Goal: Obtain resource: Download file/media

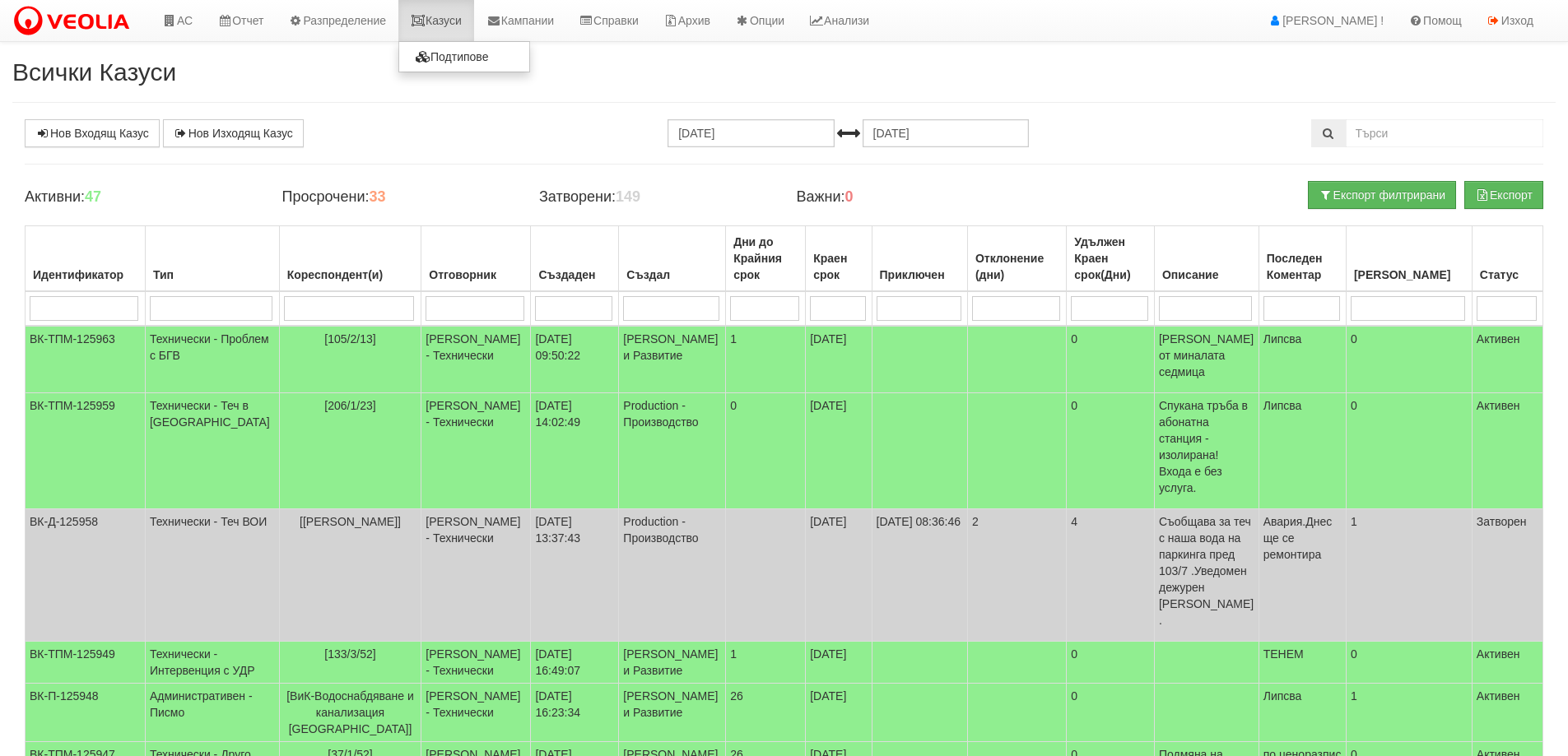
click at [443, 21] on link "Казуси" at bounding box center [436, 20] width 76 height 41
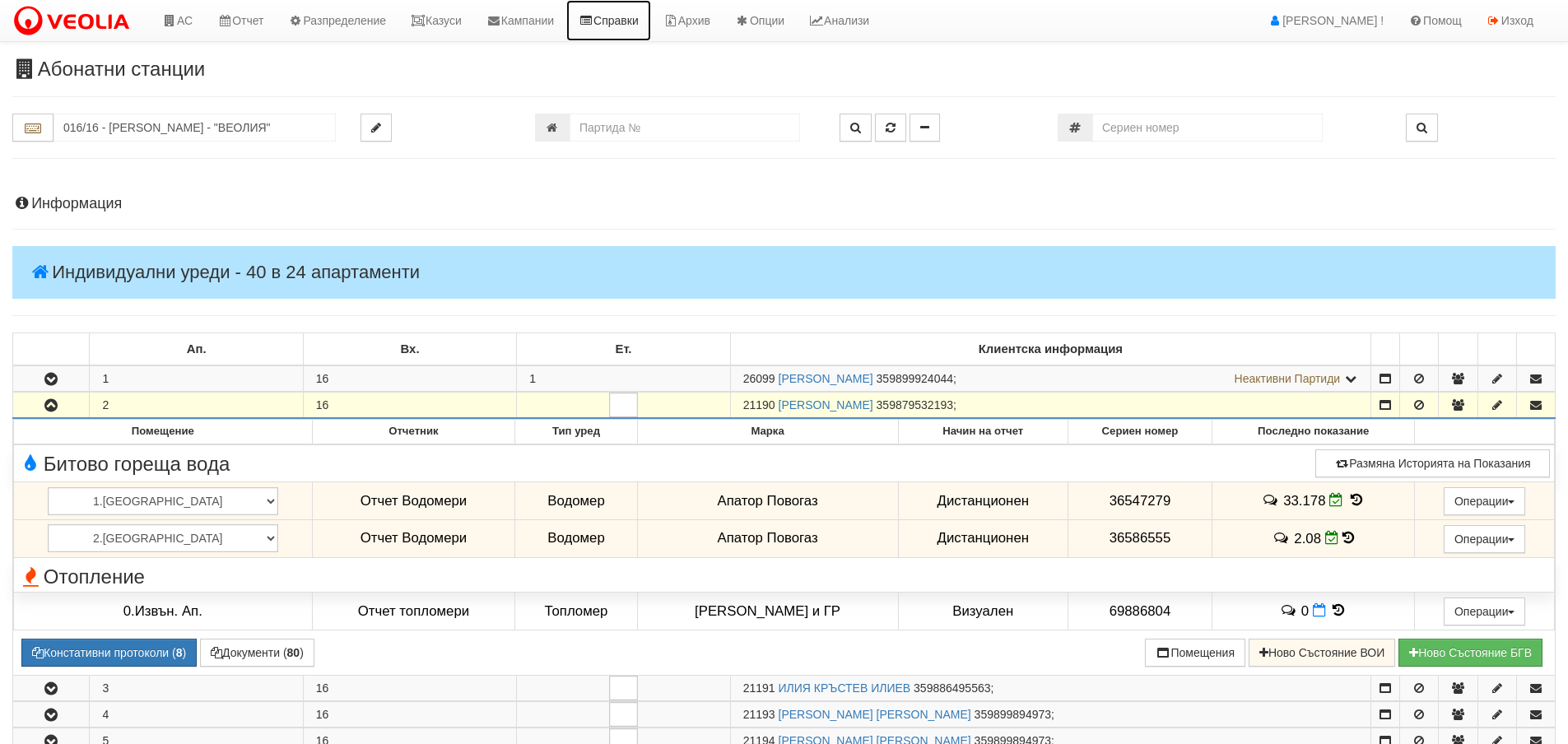
click at [647, 12] on link "Справки" at bounding box center [608, 20] width 85 height 41
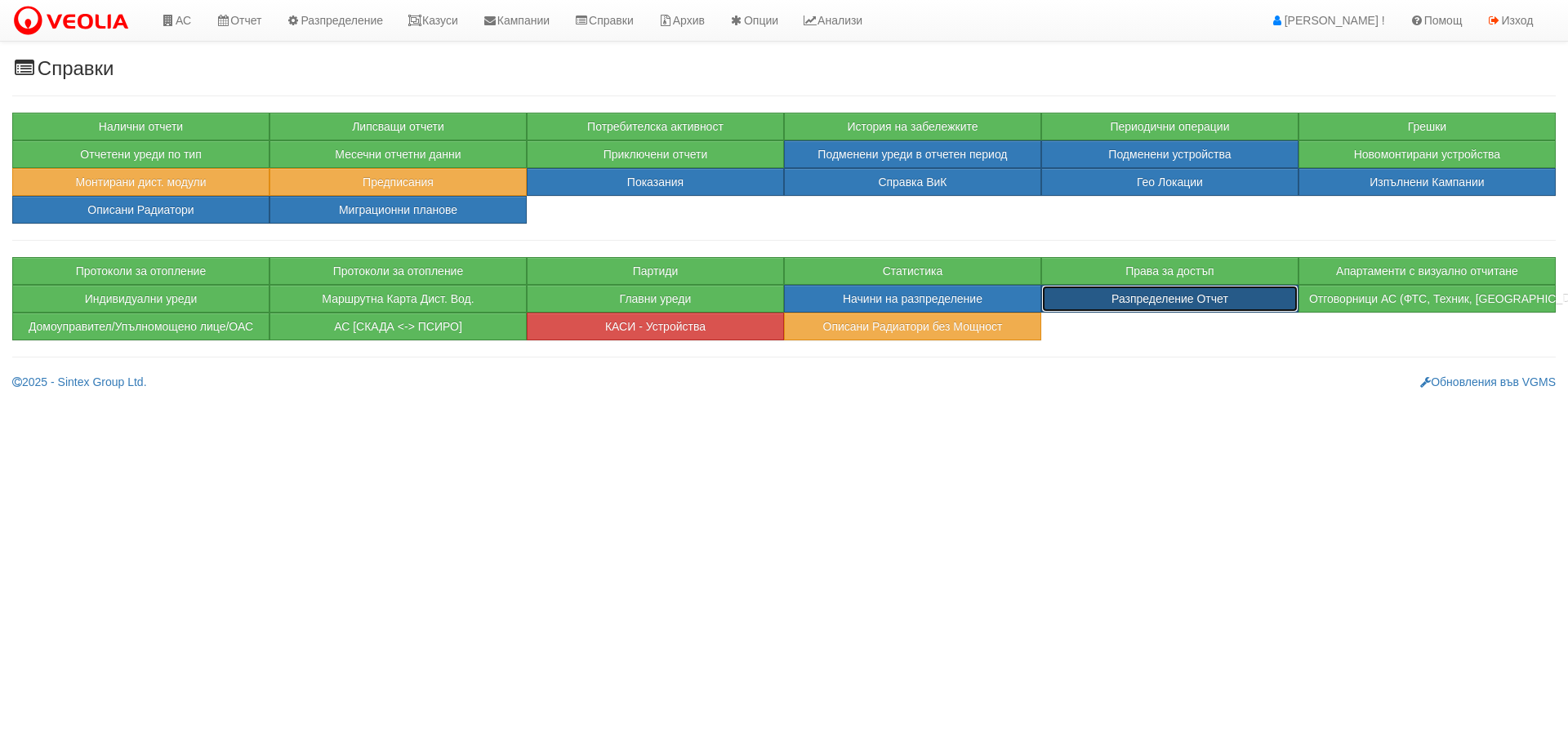
click at [1121, 304] on button "Разпределение Отчет" at bounding box center [1169, 298] width 257 height 28
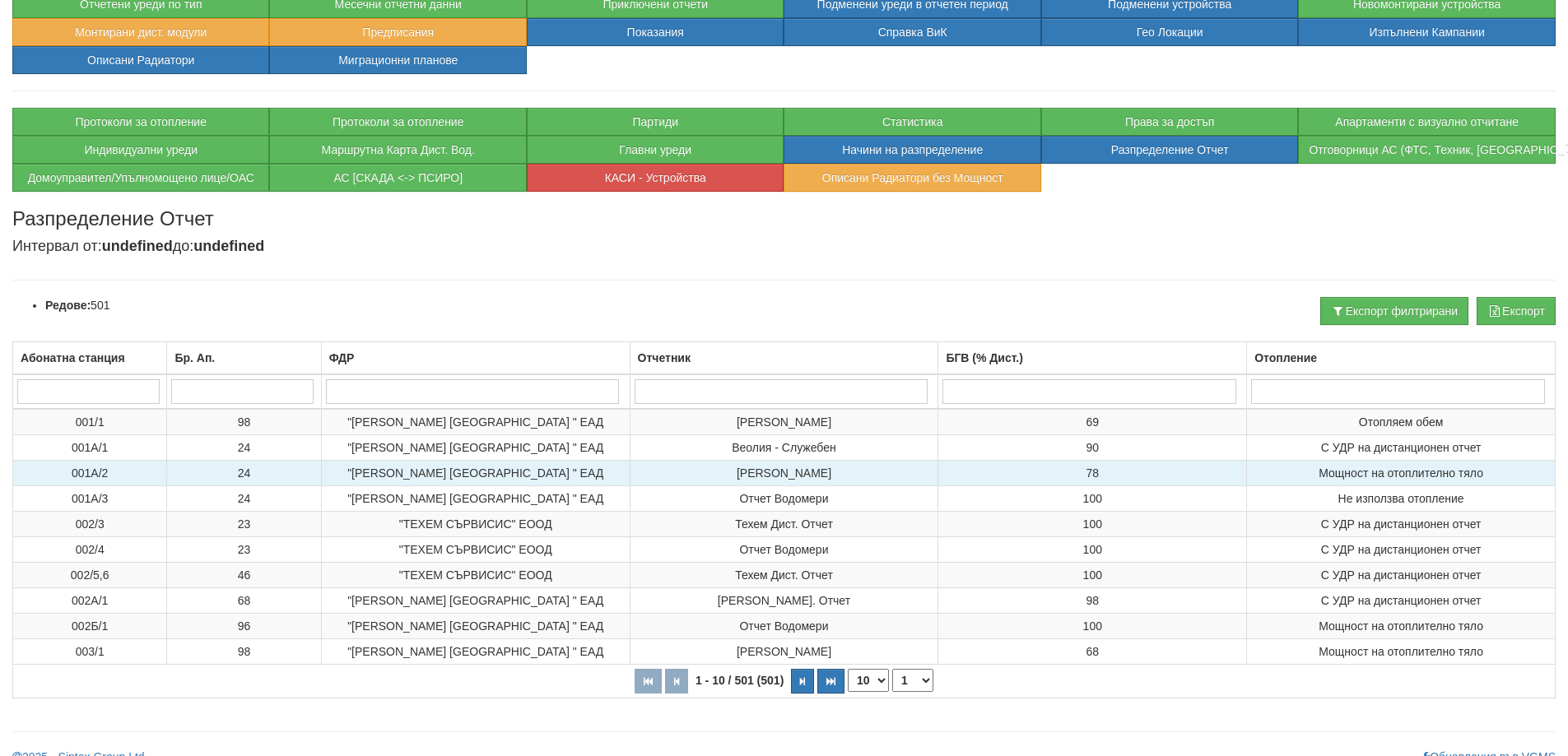
scroll to position [165, 0]
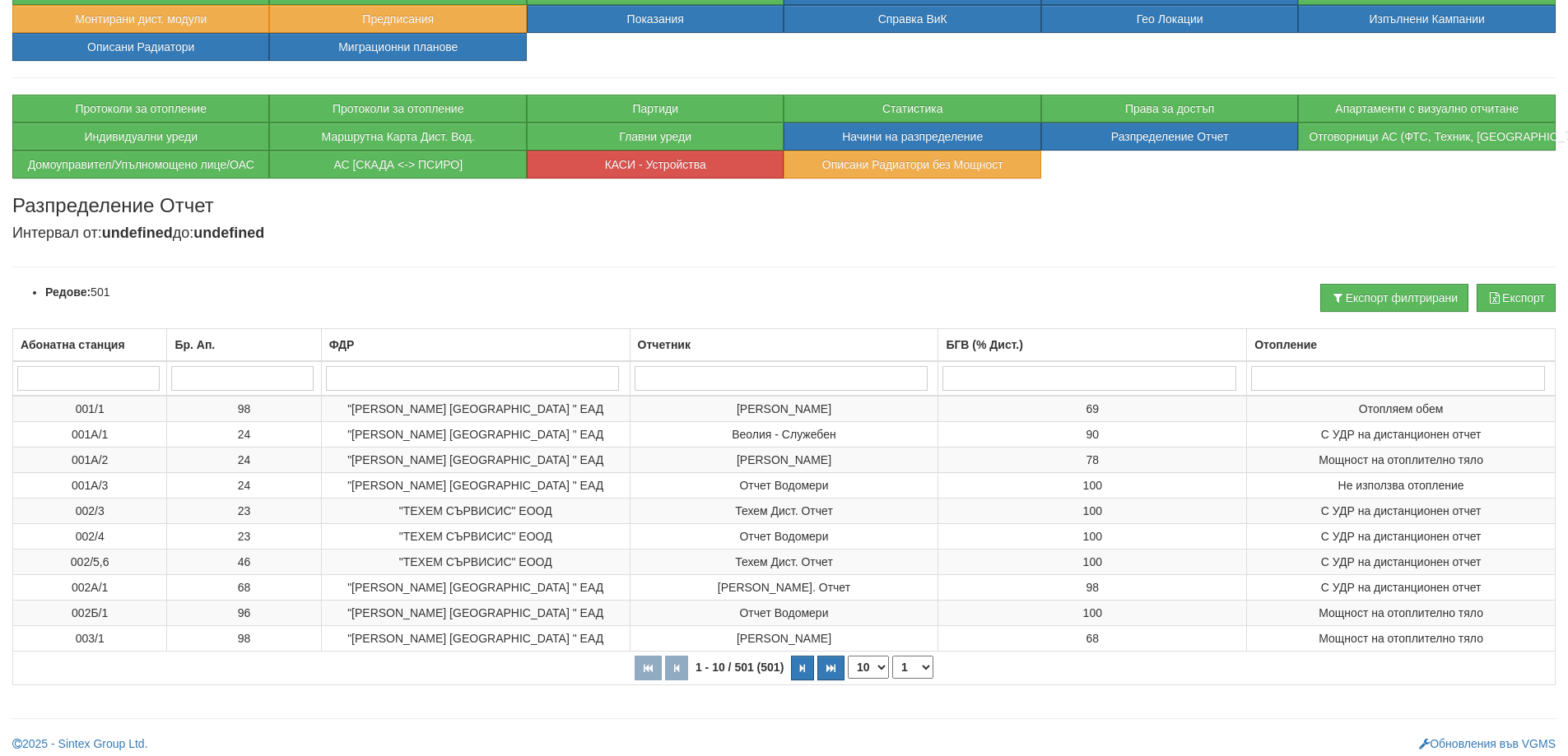
click at [876, 667] on select "10 20 30 40" at bounding box center [868, 667] width 41 height 23
select select "40"
click at [848, 679] on select "10 20 30 40" at bounding box center [868, 667] width 41 height 23
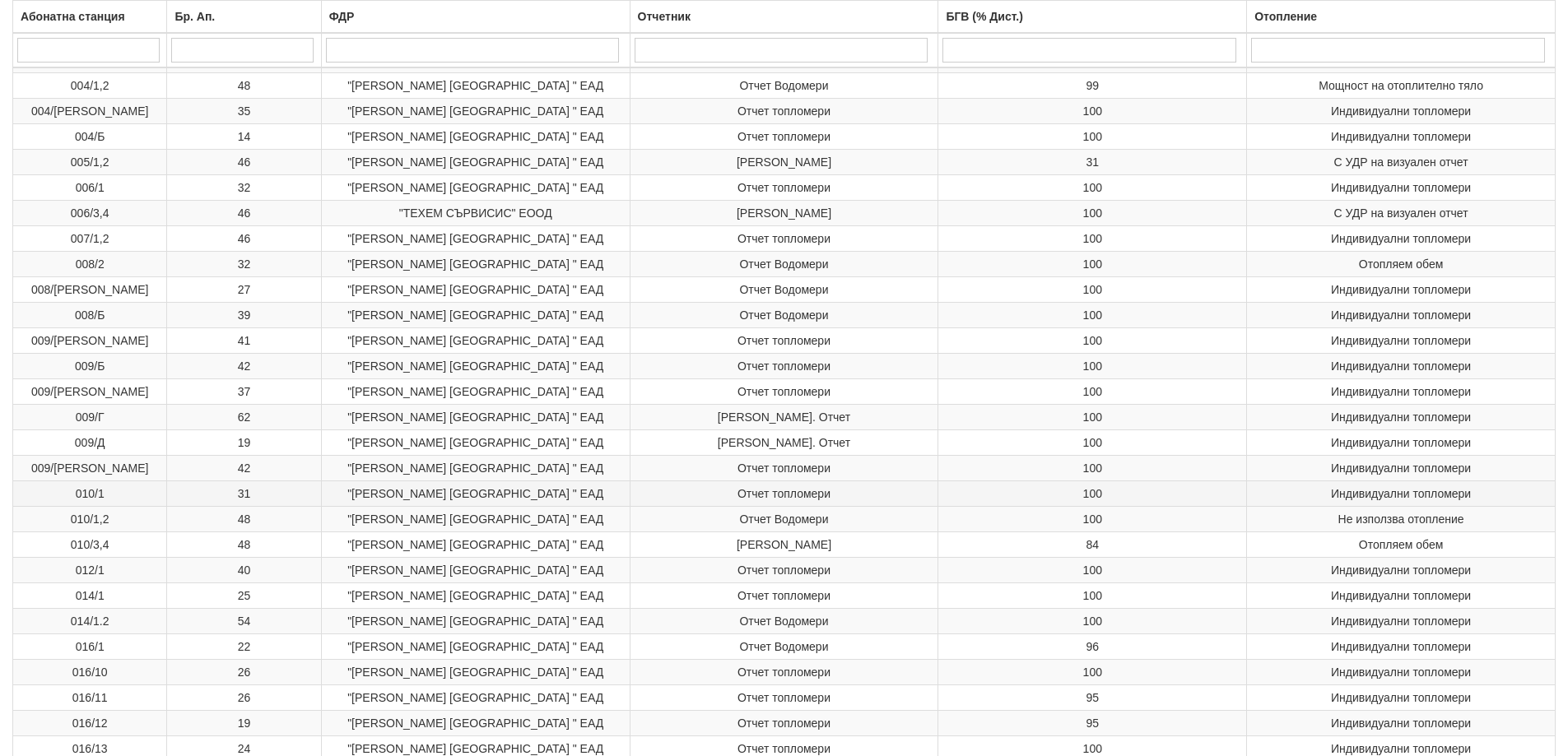
scroll to position [938, 0]
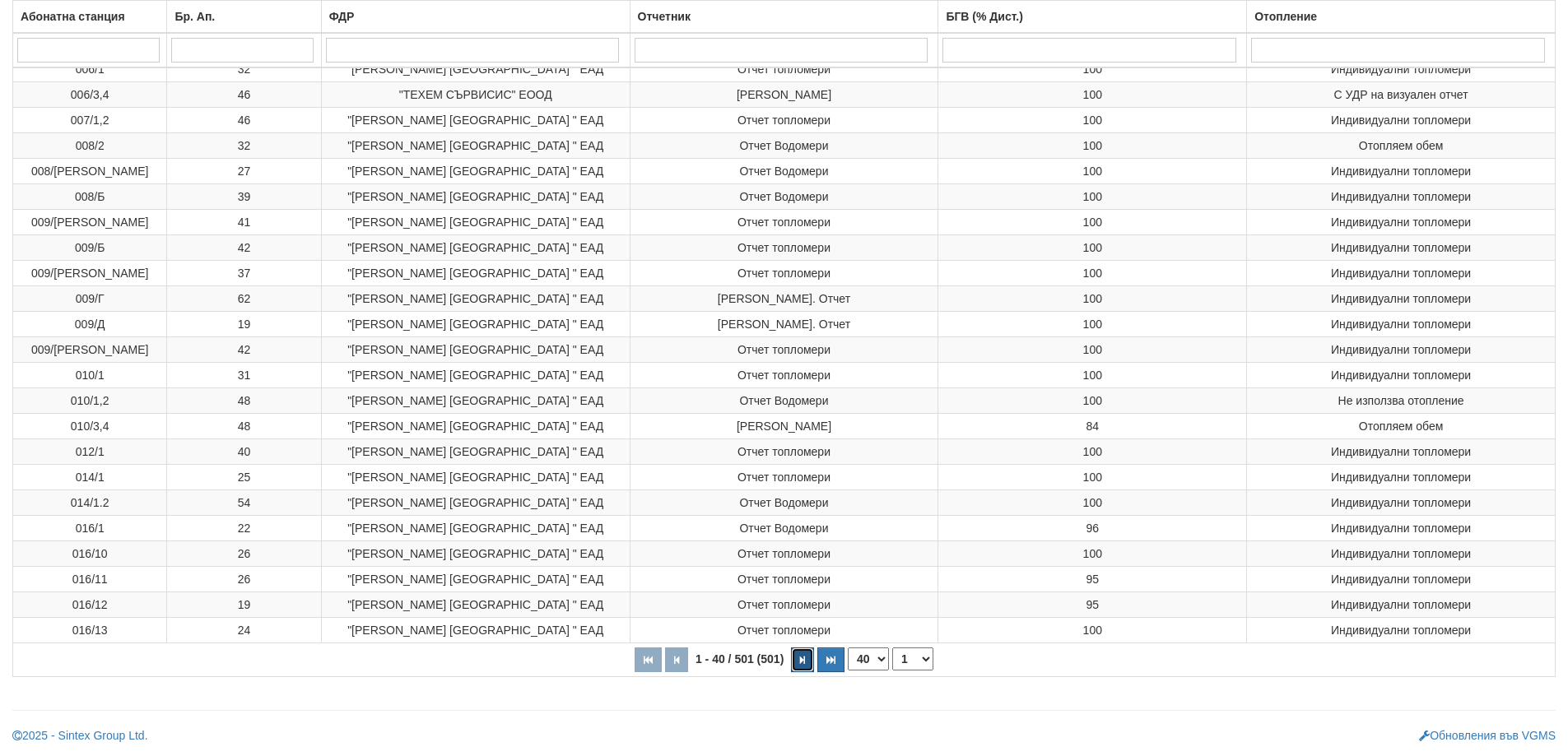
click at [805, 661] on icon "button" at bounding box center [802, 660] width 5 height 9
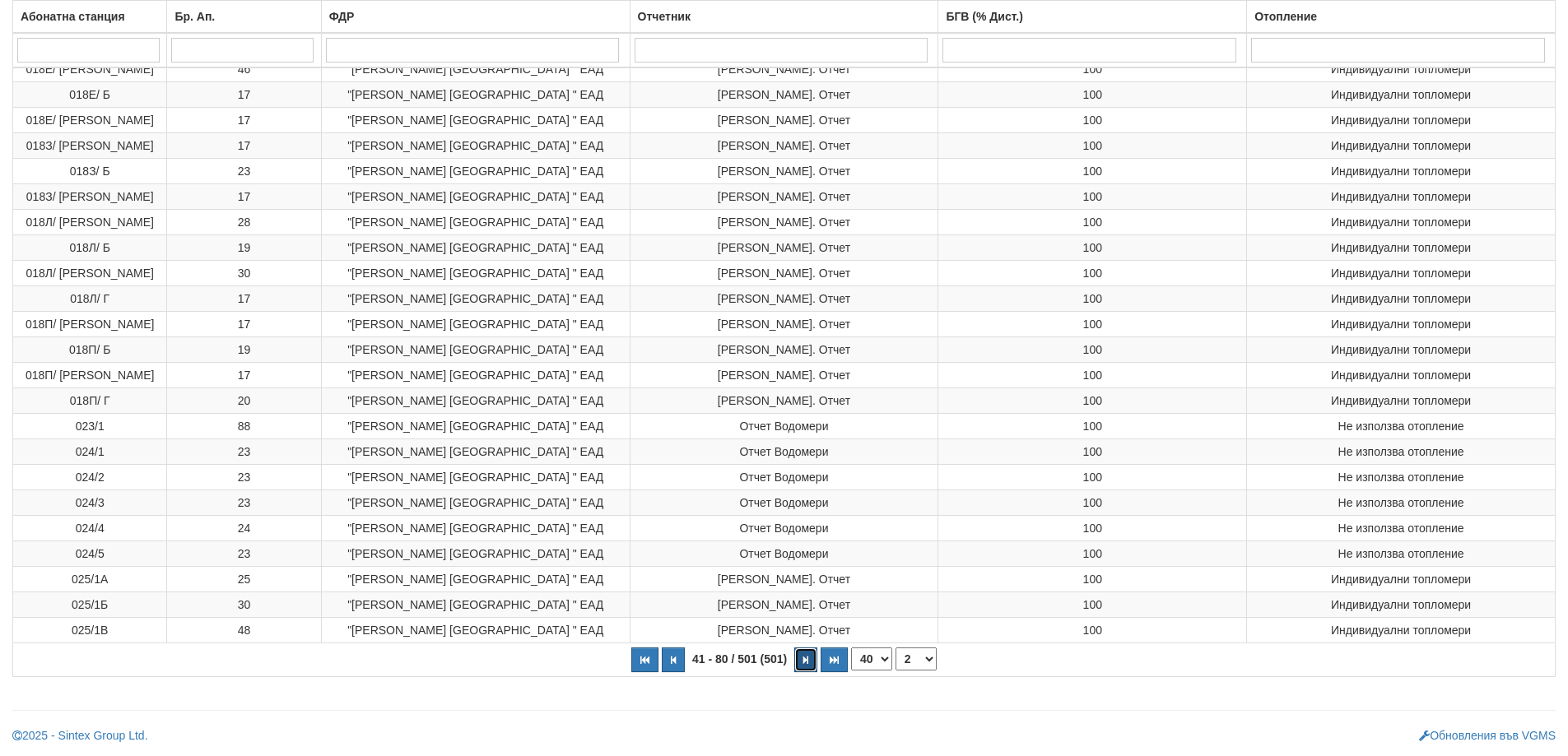
click at [805, 661] on icon "button" at bounding box center [806, 660] width 5 height 9
select select "3"
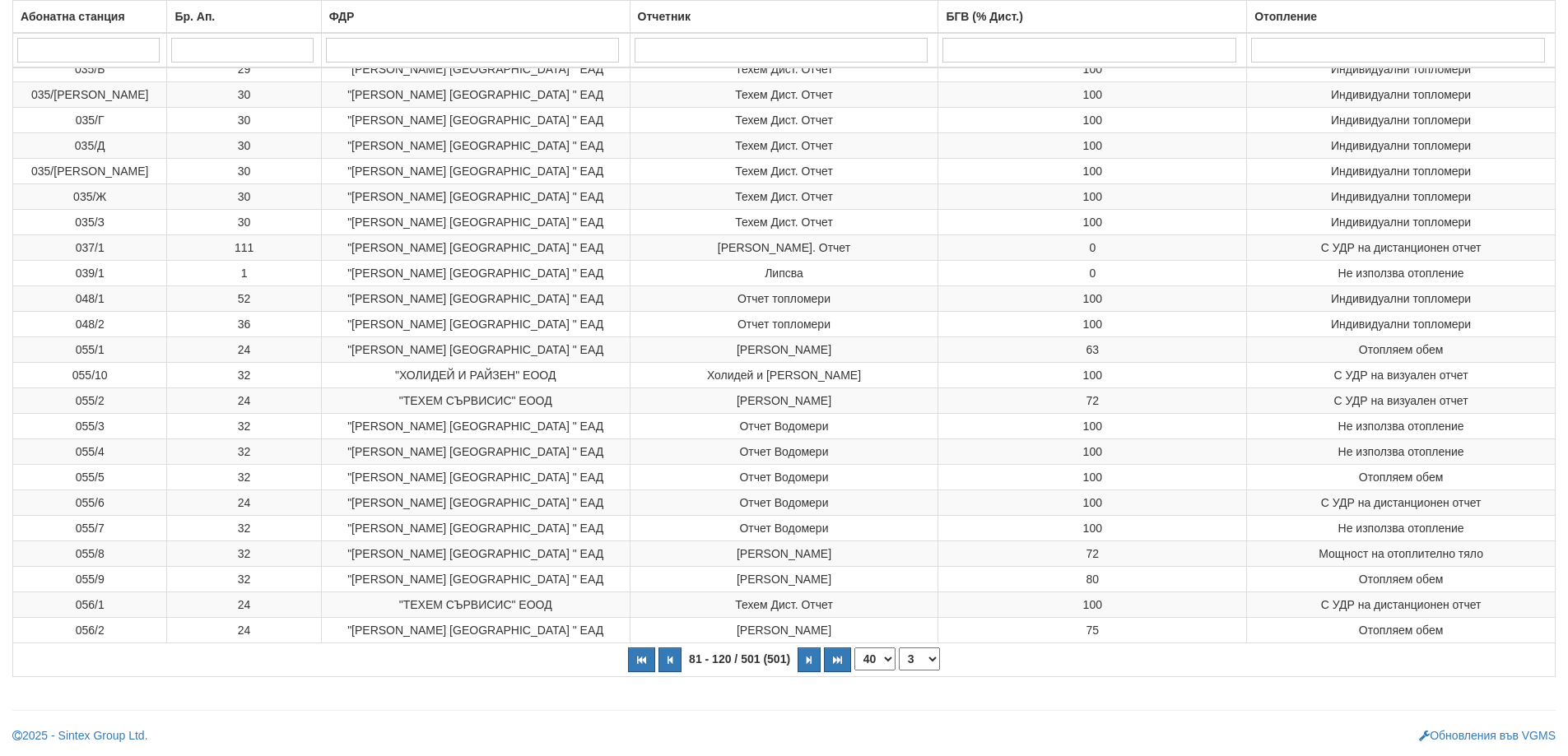
click at [873, 664] on select "10 20 30 40" at bounding box center [875, 659] width 41 height 23
click at [855, 648] on select "10 20 30 40" at bounding box center [875, 659] width 41 height 23
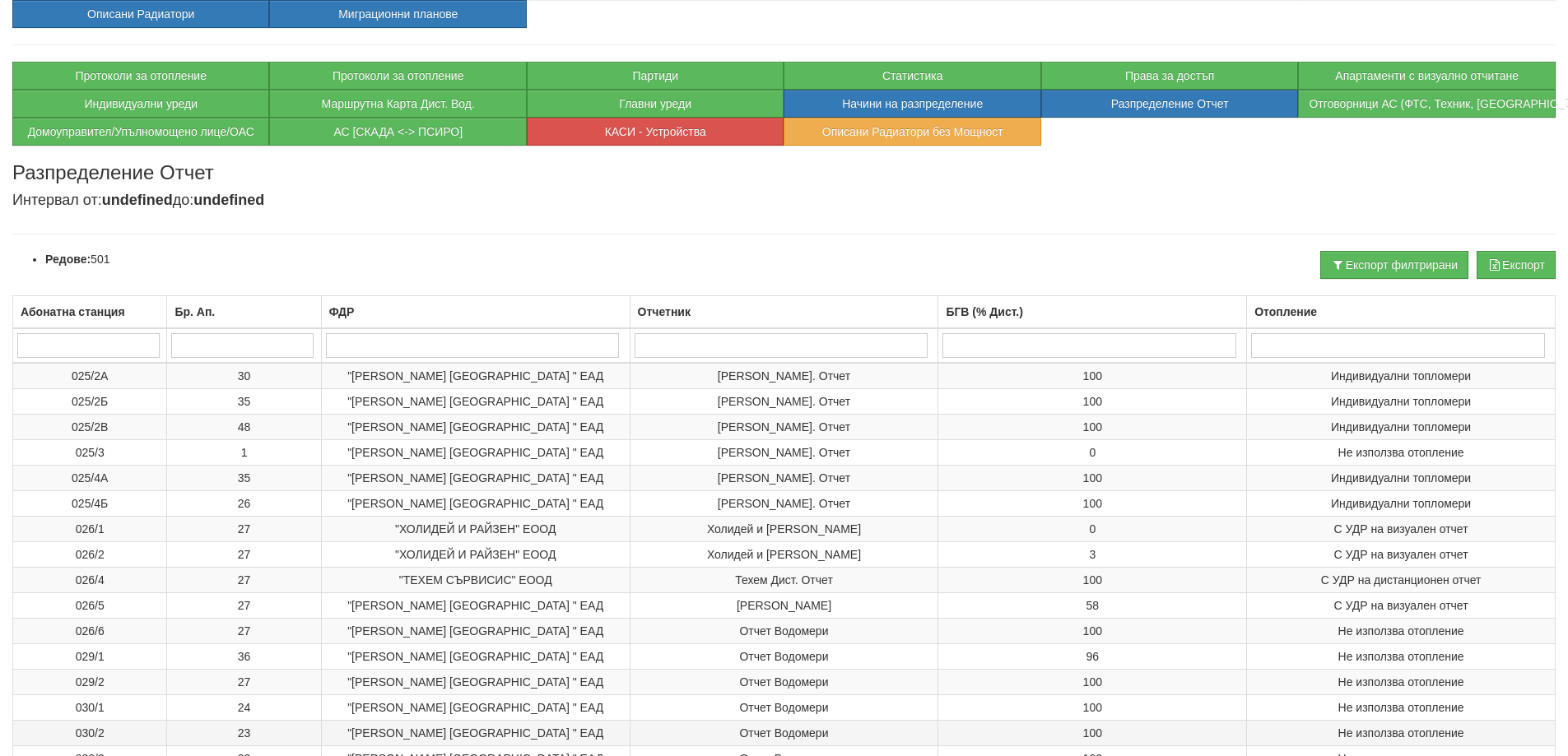
scroll to position [115, 0]
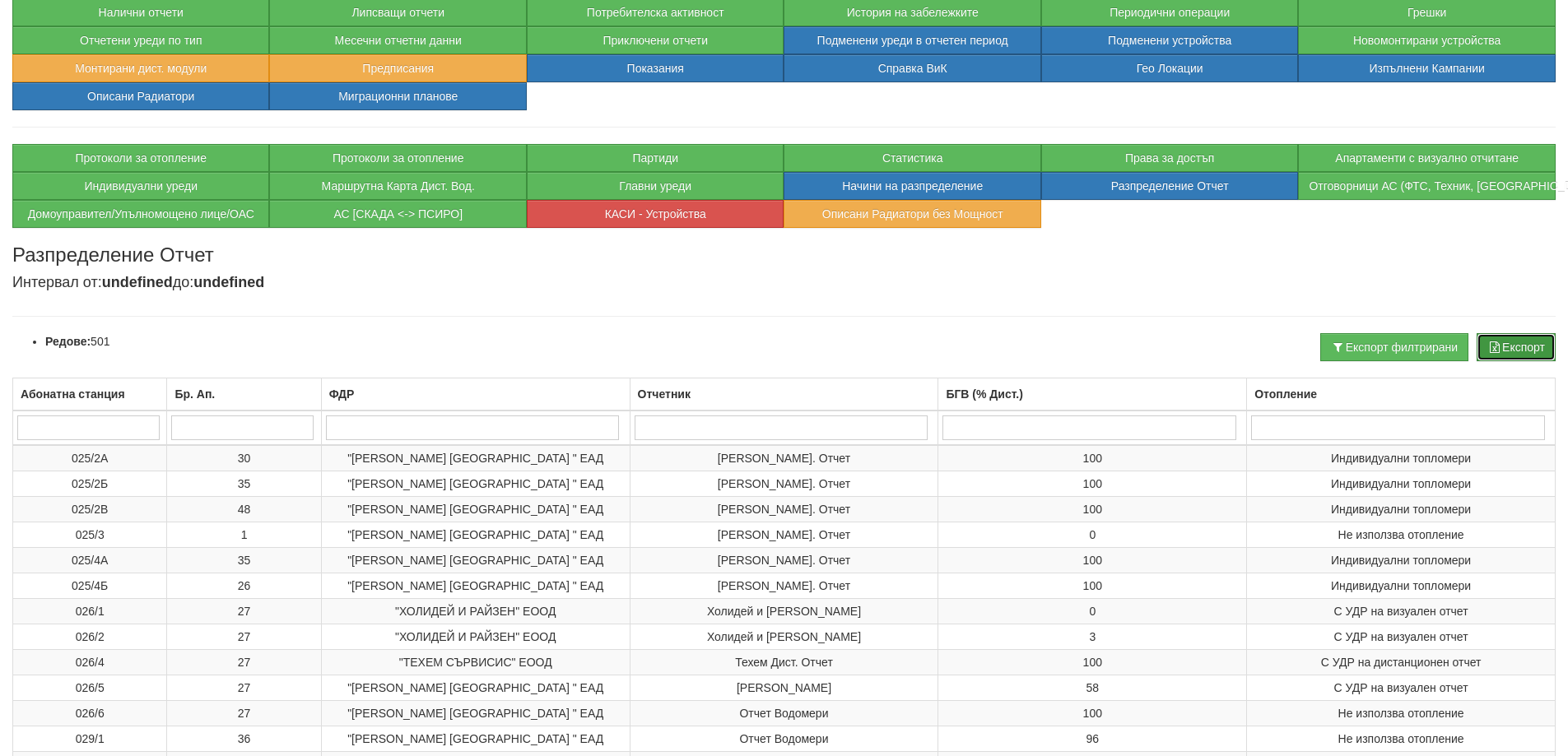
click at [1517, 352] on button "Експорт" at bounding box center [1516, 347] width 79 height 28
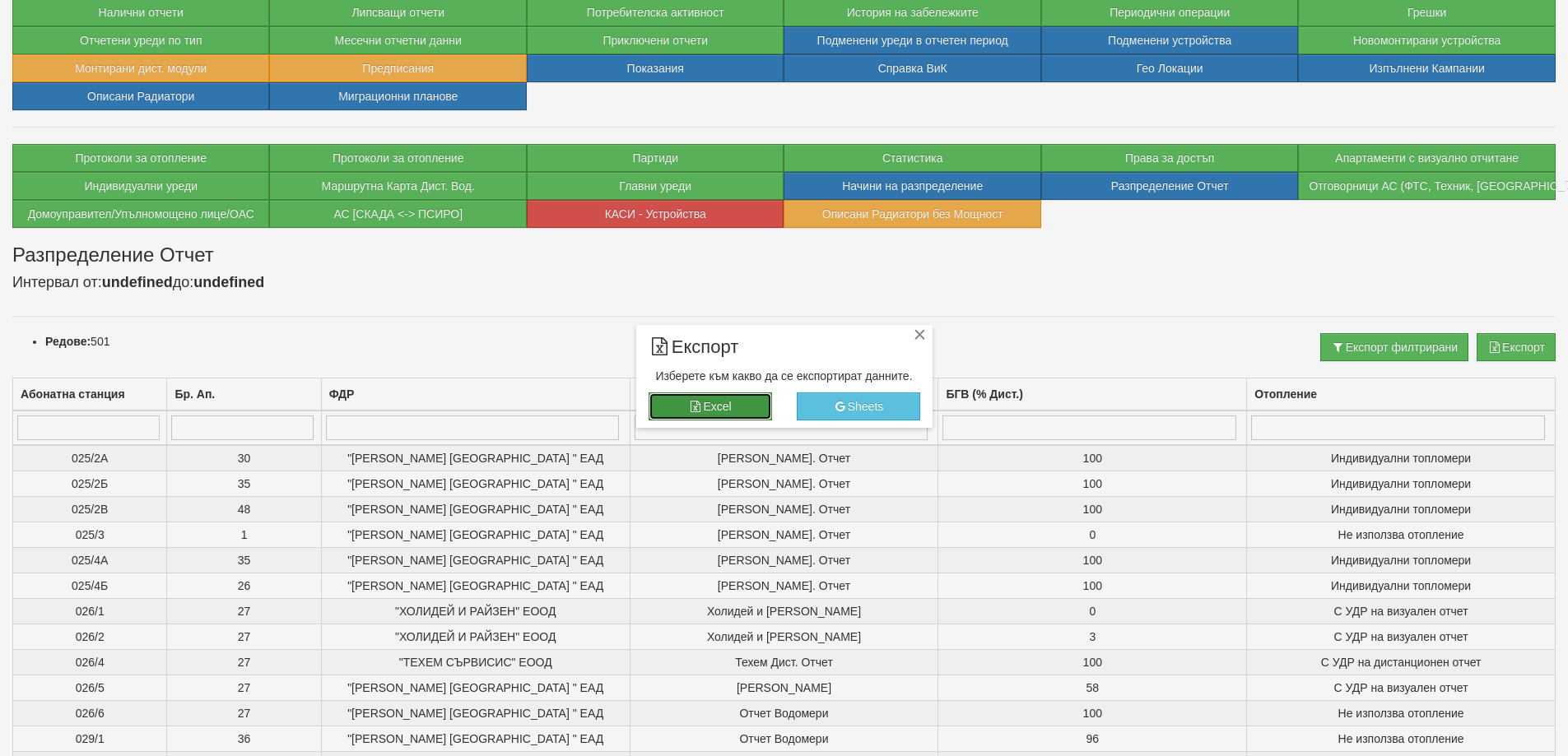
click at [693, 411] on icon "button" at bounding box center [695, 406] width 15 height 11
